Goal: Task Accomplishment & Management: Use online tool/utility

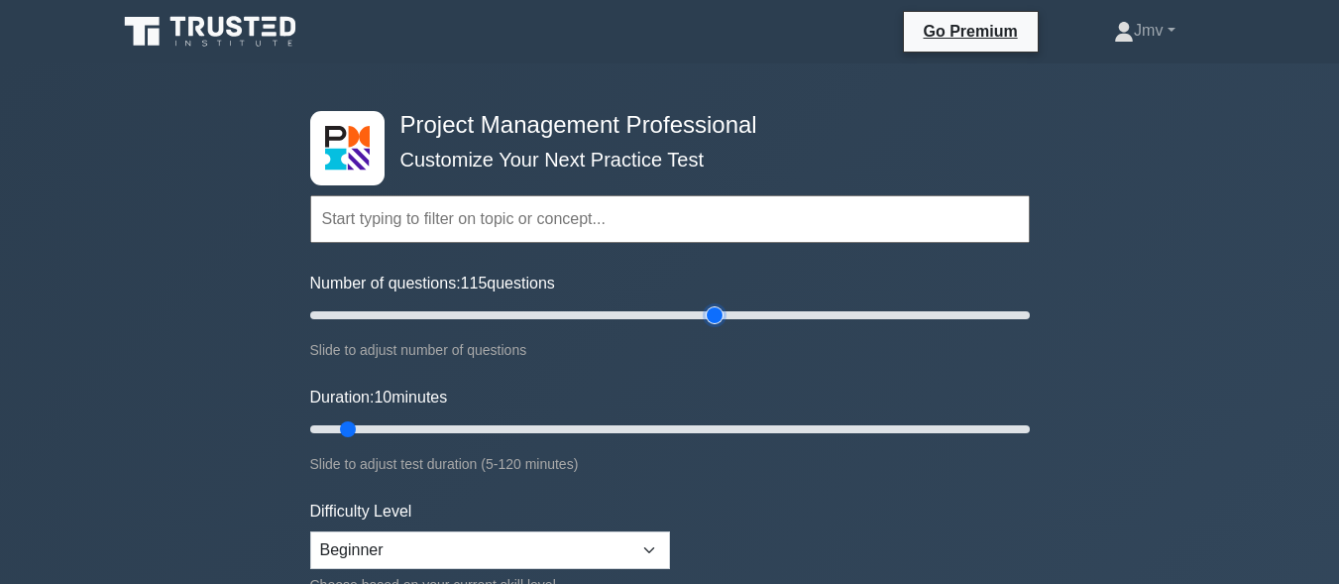
click at [714, 315] on input "Number of questions: 115 questions" at bounding box center [670, 315] width 720 height 24
type input "200"
click at [1024, 314] on input "Number of questions: 200 questions" at bounding box center [670, 315] width 720 height 24
click at [939, 427] on input "Duration: 105 minutes" at bounding box center [670, 429] width 720 height 24
type input "120"
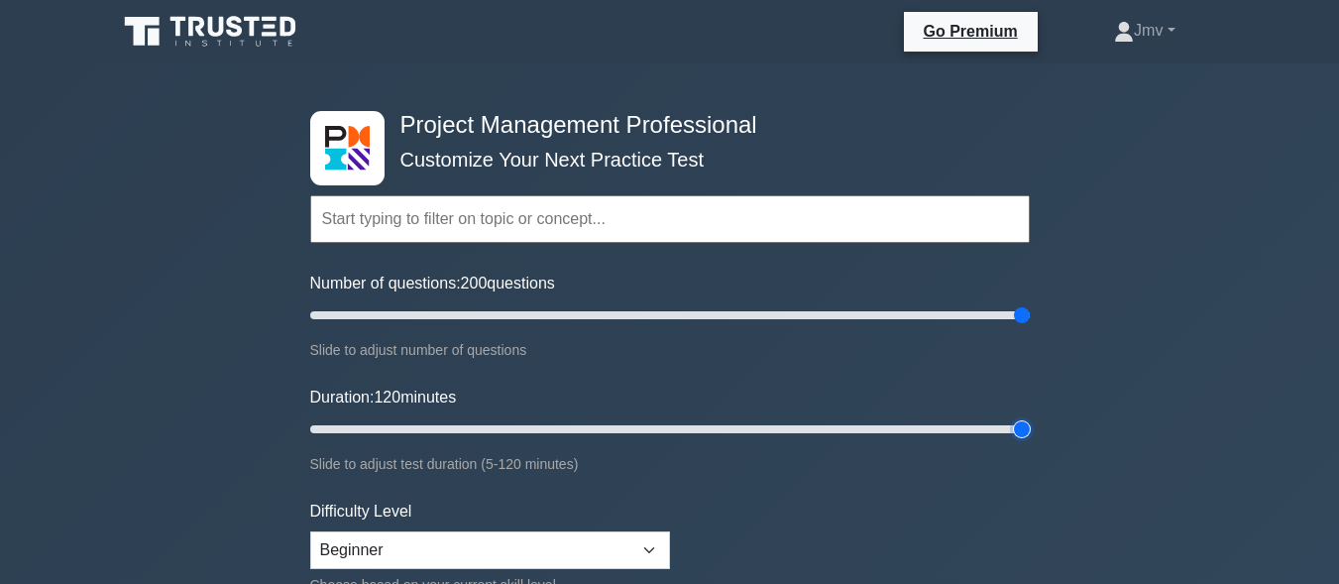
click at [1027, 431] on input "Duration: 120 minutes" at bounding box center [670, 429] width 720 height 24
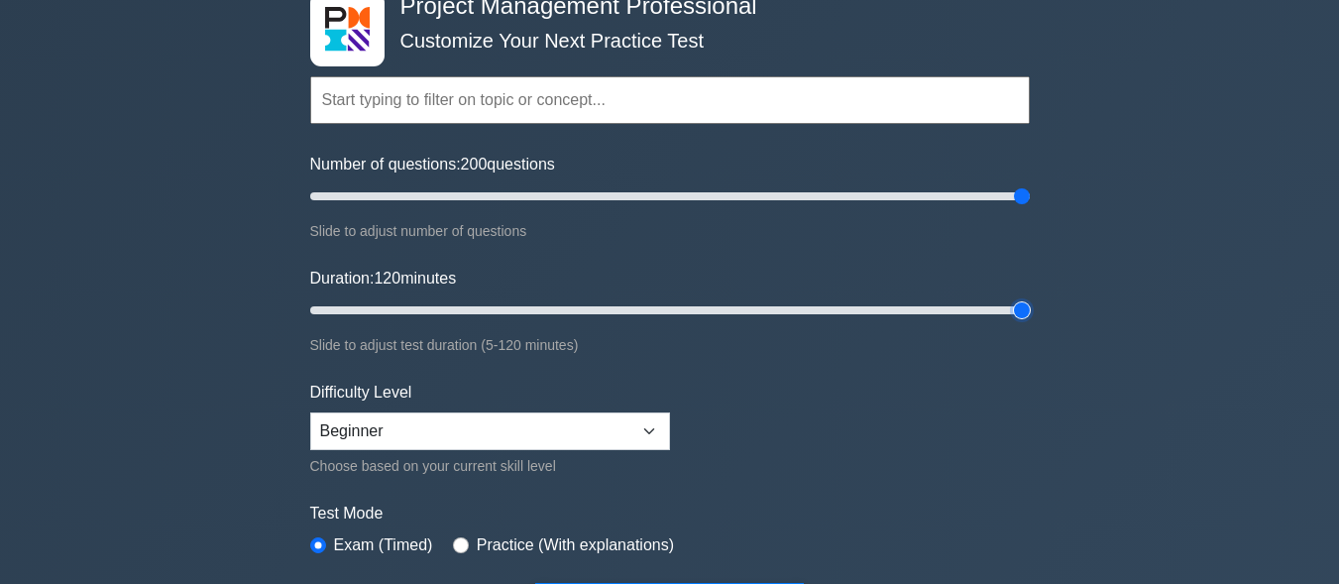
scroll to position [159, 0]
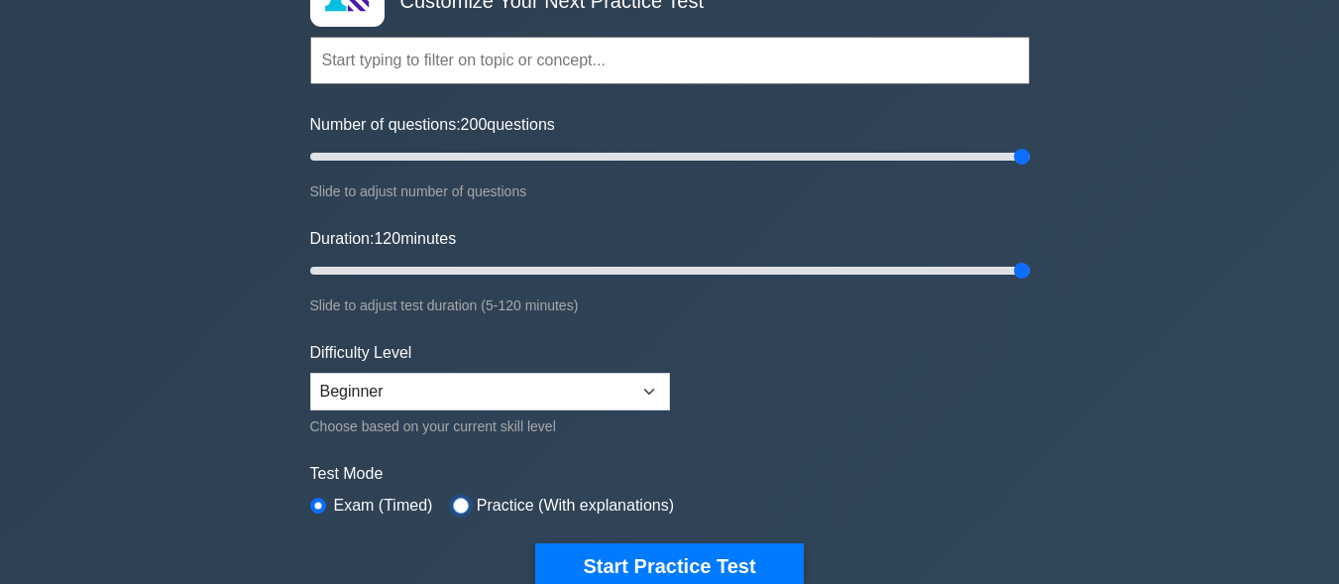
click at [453, 503] on input "radio" at bounding box center [461, 506] width 16 height 16
radio input "true"
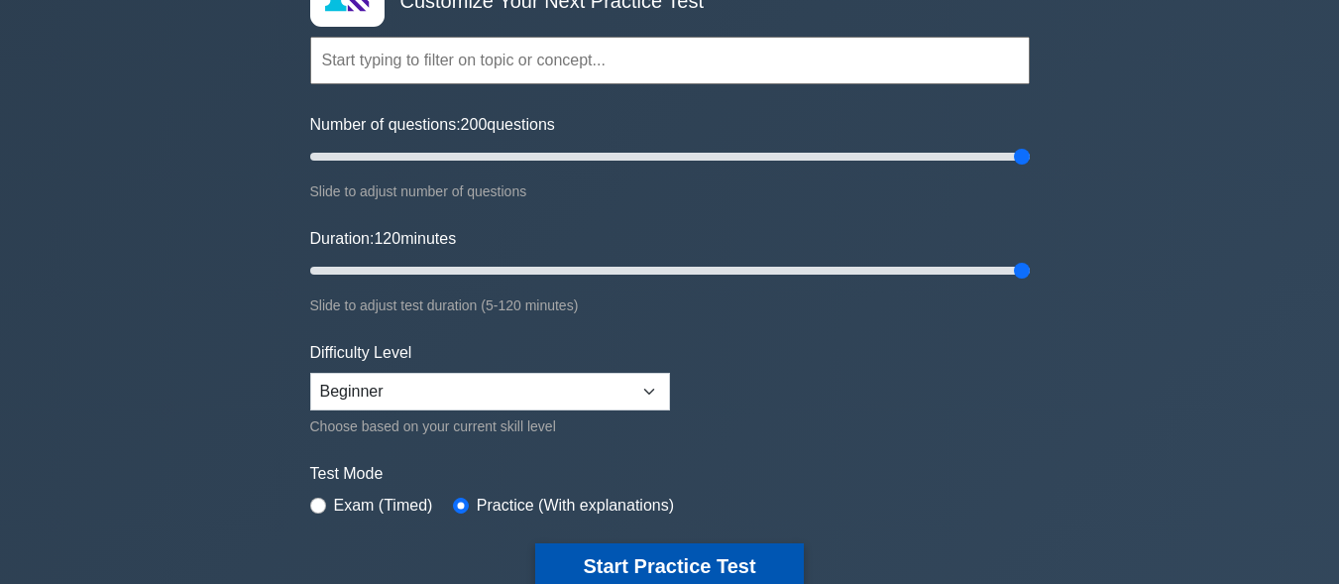
click at [648, 560] on button "Start Practice Test" at bounding box center [669, 566] width 268 height 46
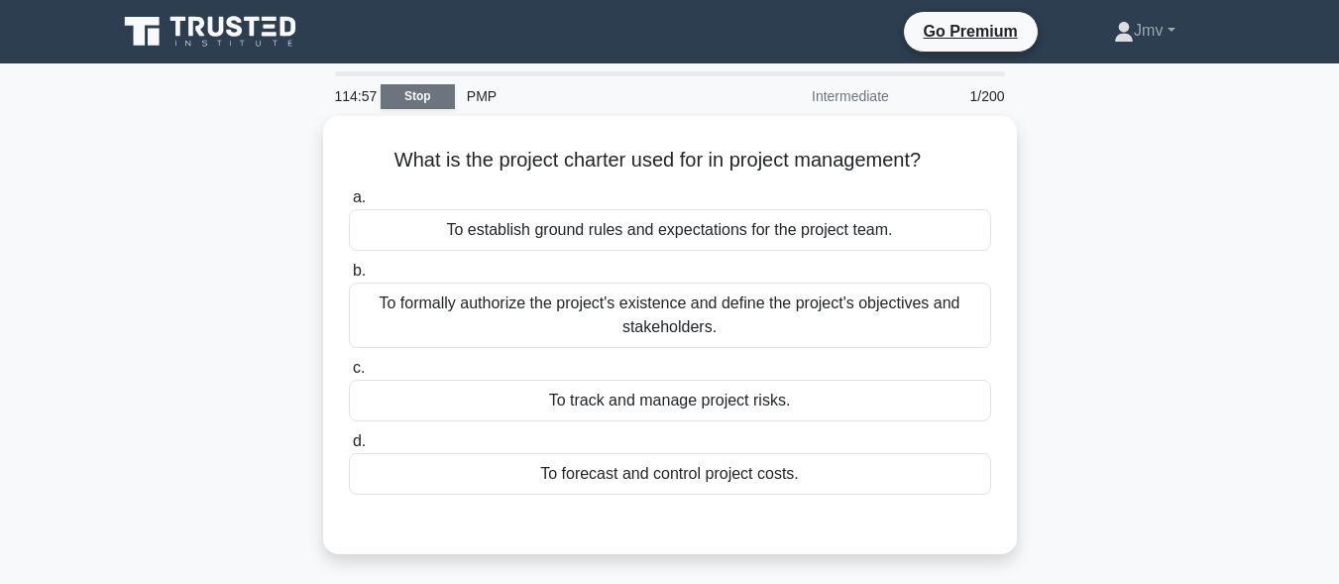
click at [434, 100] on link "Stop" at bounding box center [418, 96] width 74 height 25
